Goal: Browse casually: Explore the website without a specific task or goal

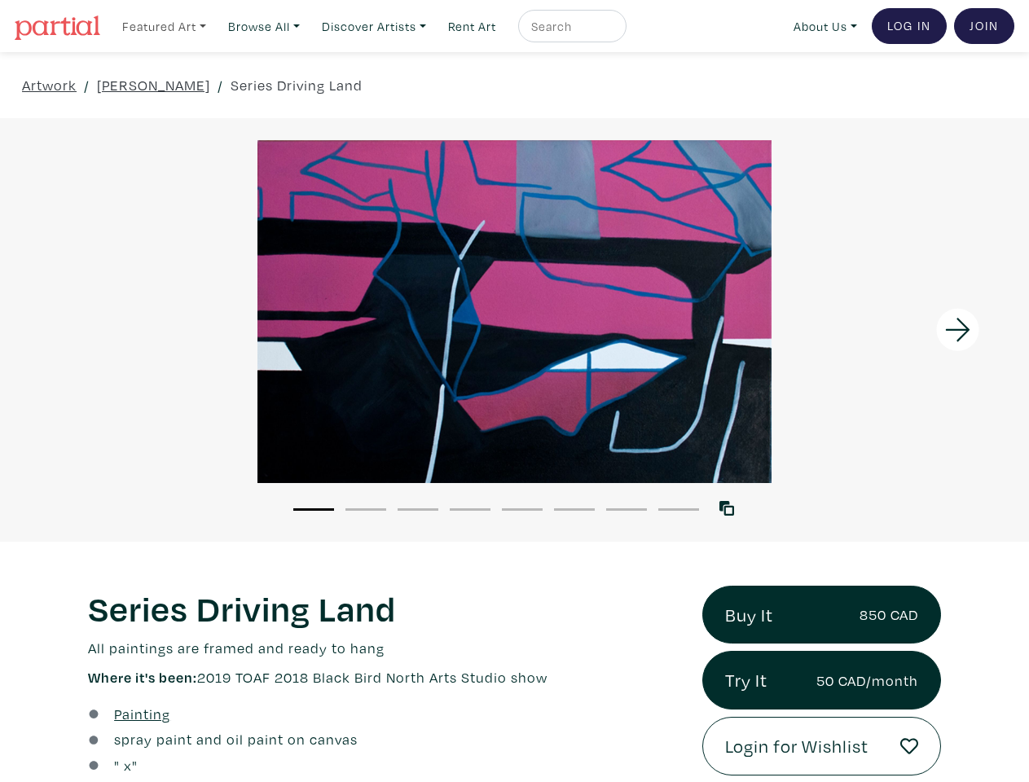
click at [165, 25] on link "Featured Art" at bounding box center [164, 26] width 99 height 33
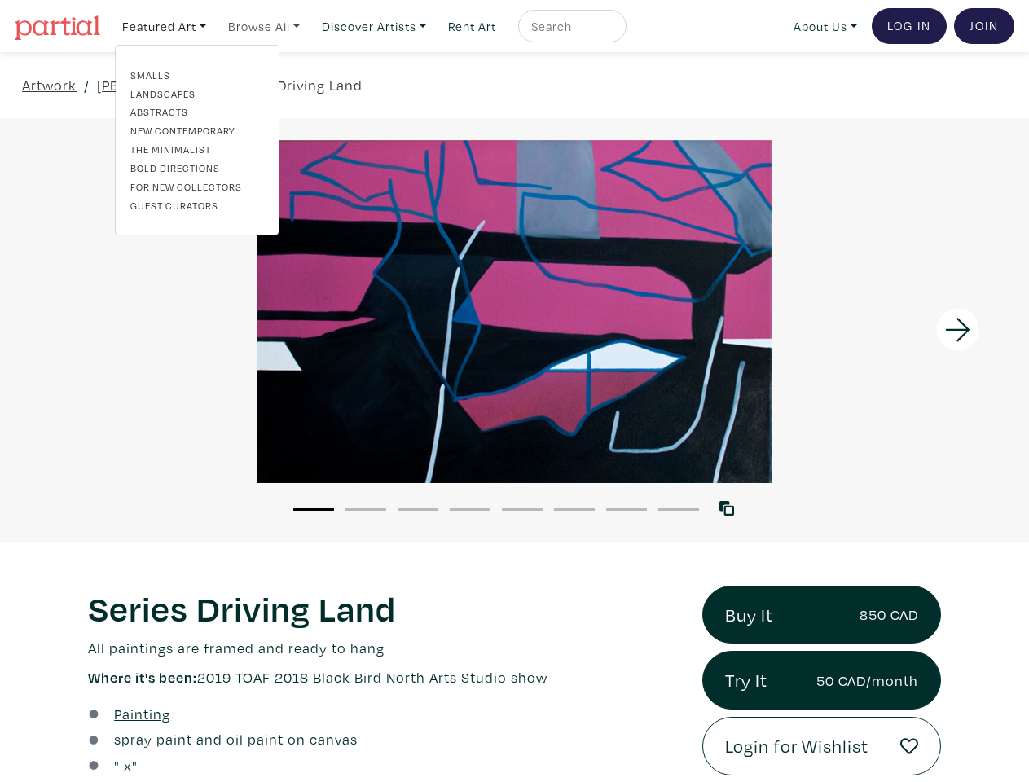
click at [269, 25] on link "Browse All" at bounding box center [264, 26] width 86 height 33
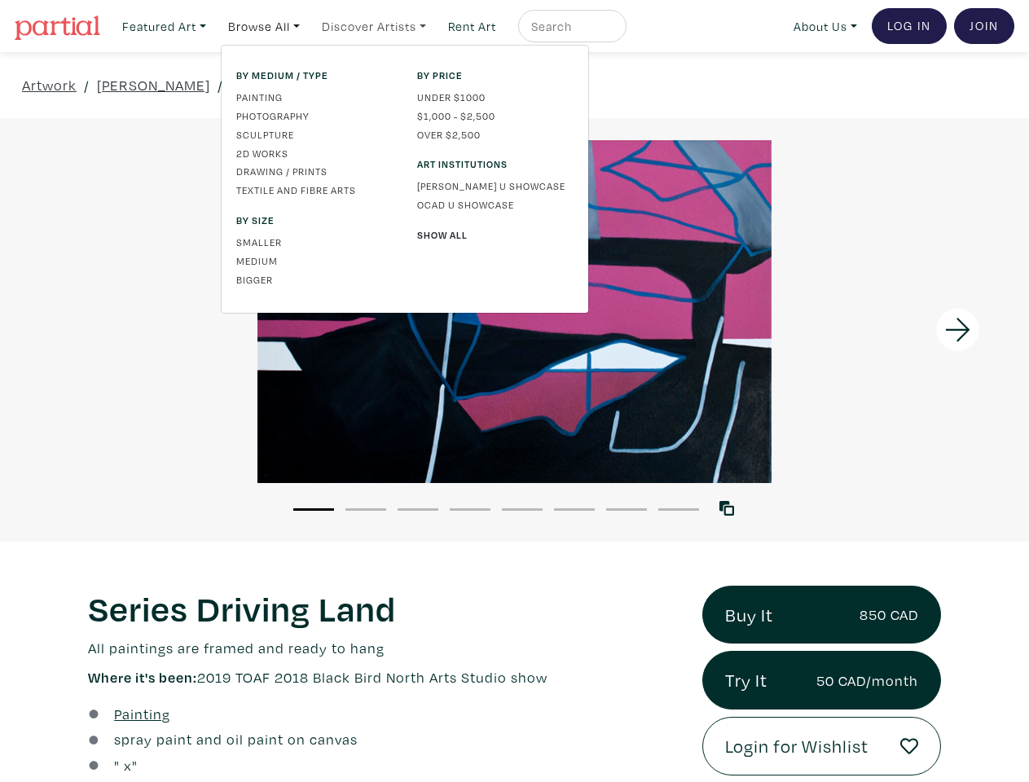
click at [382, 25] on link "Discover Artists" at bounding box center [373, 26] width 119 height 33
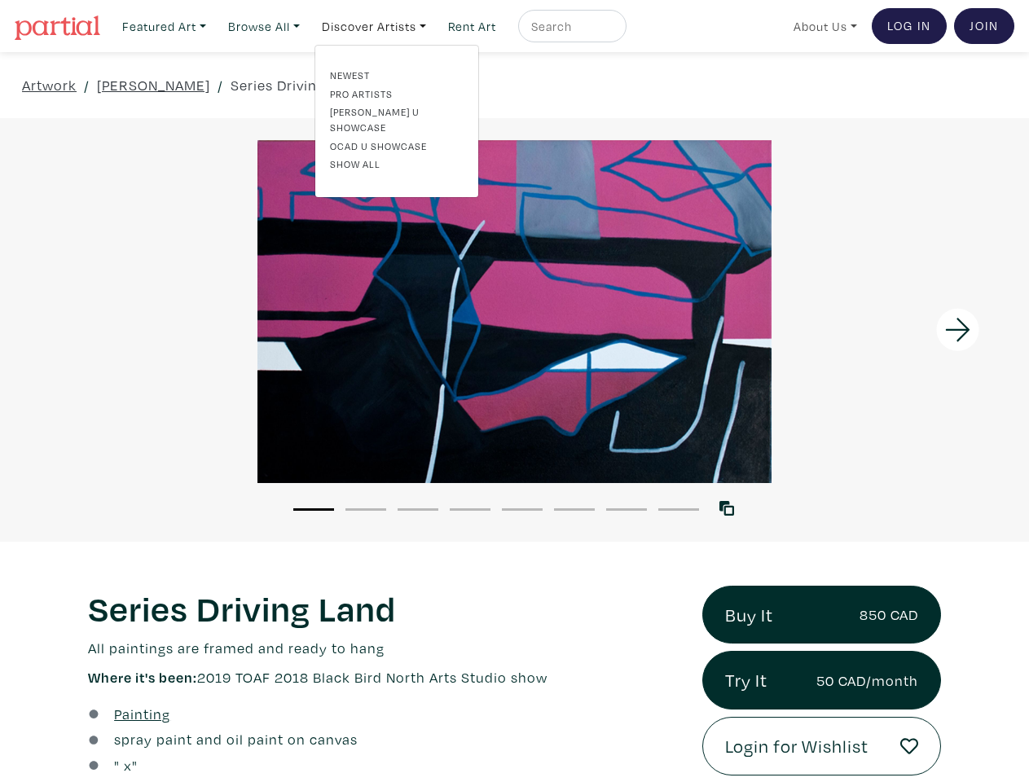
click at [822, 25] on link "About Us" at bounding box center [825, 26] width 78 height 33
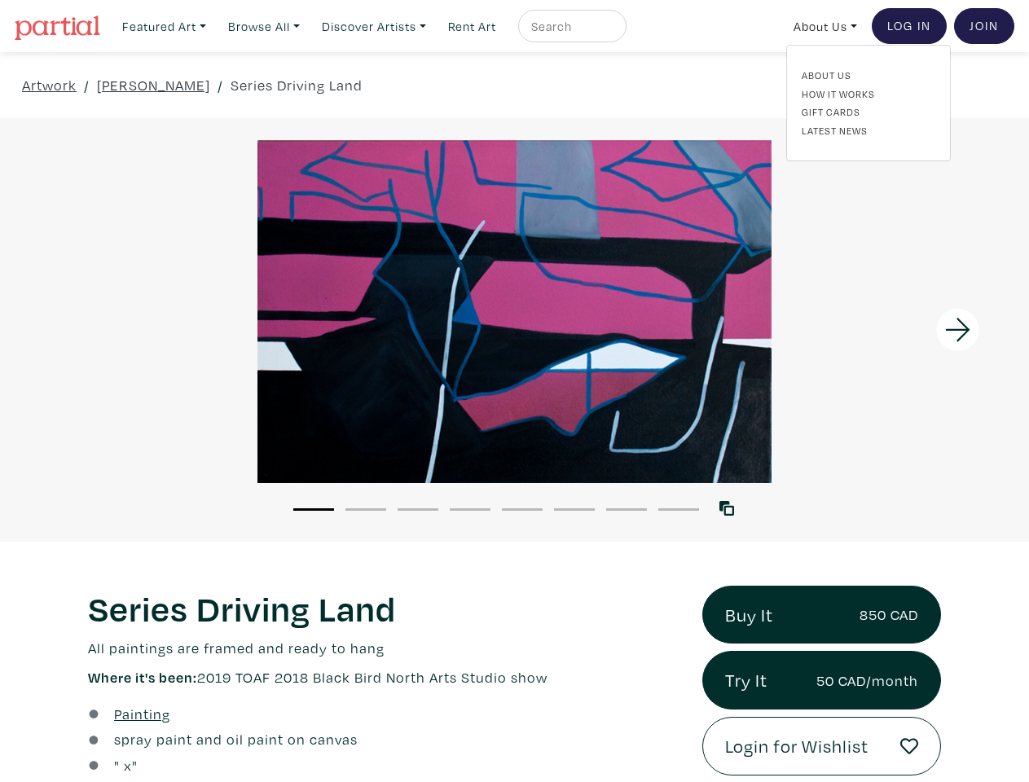
click at [900, 329] on div at bounding box center [899, 330] width 257 height 424
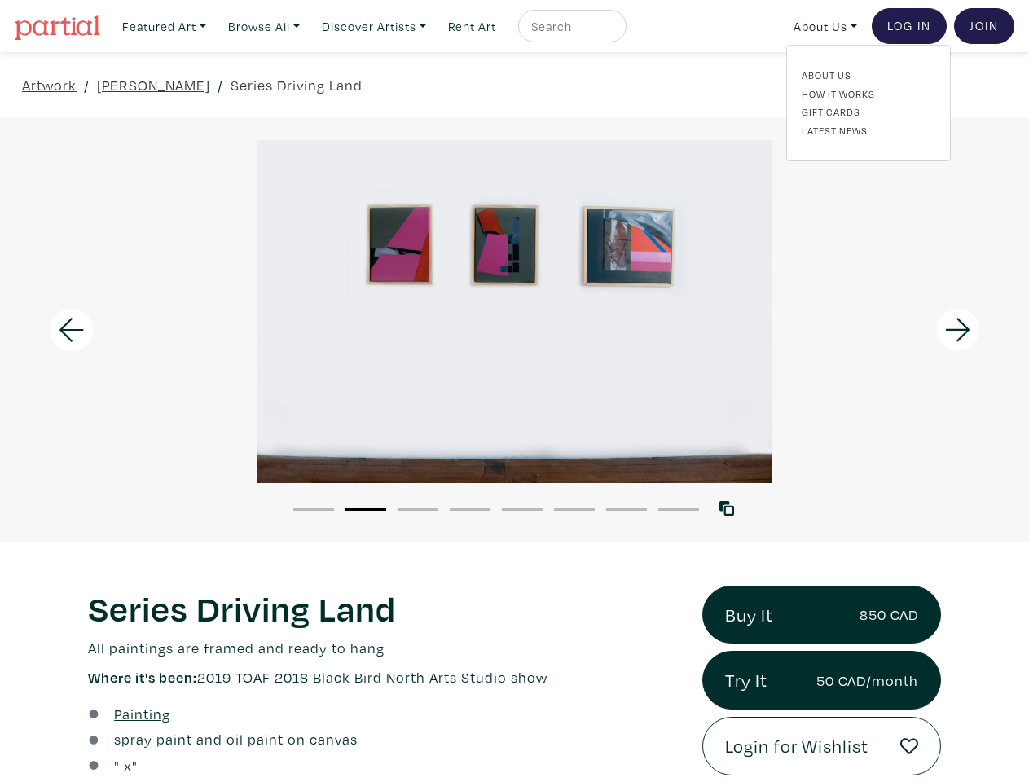
click at [314, 508] on button "1" at bounding box center [313, 509] width 41 height 2
click at [366, 508] on button "2" at bounding box center [365, 509] width 41 height 2
click at [418, 508] on button "3" at bounding box center [417, 509] width 41 height 2
click at [470, 508] on button "4" at bounding box center [470, 509] width 41 height 2
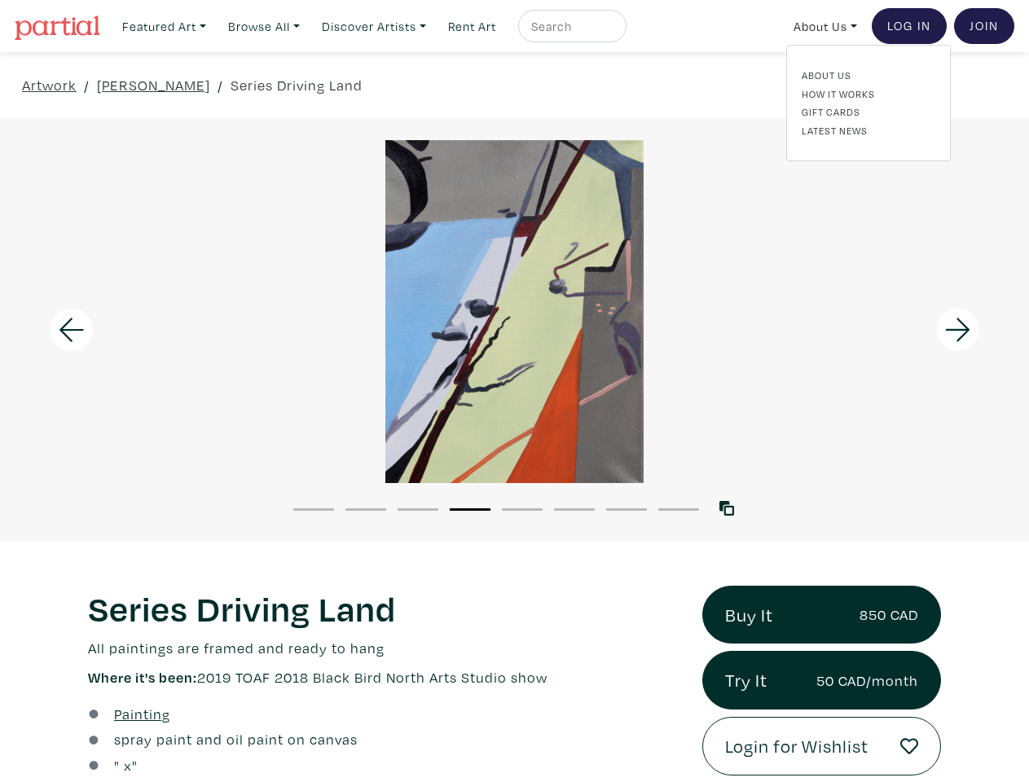
click at [522, 508] on button "5" at bounding box center [522, 509] width 41 height 2
